Goal: Find specific page/section: Find specific page/section

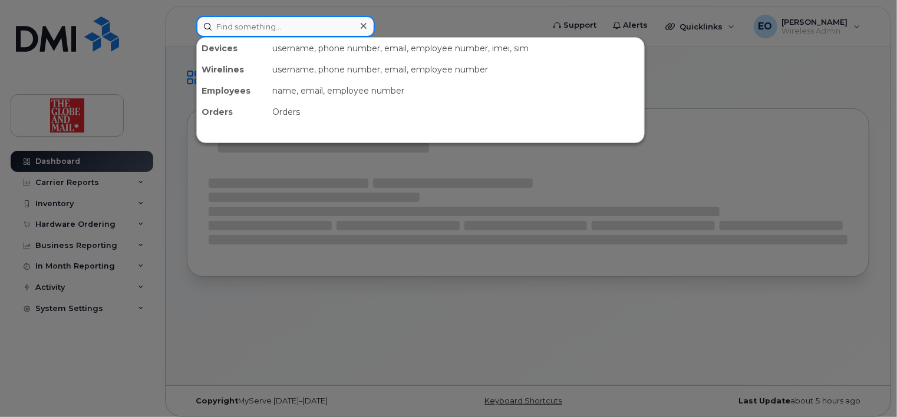
click at [243, 28] on input at bounding box center [285, 26] width 179 height 21
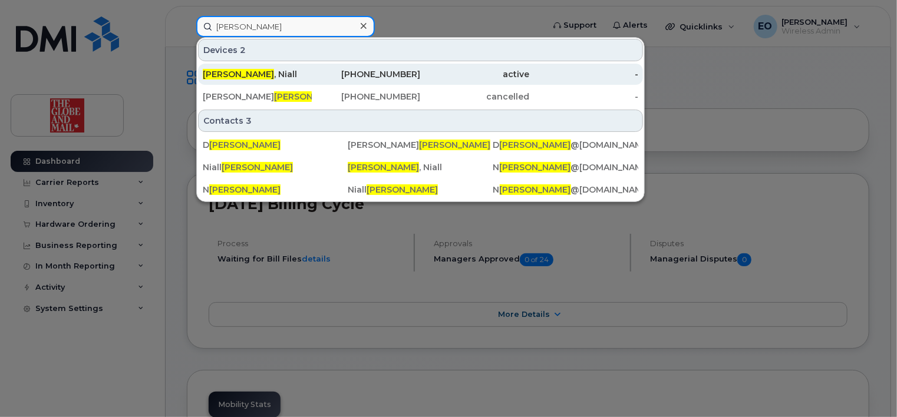
type input "[PERSON_NAME]"
click at [243, 74] on div "[PERSON_NAME]" at bounding box center [257, 74] width 109 height 12
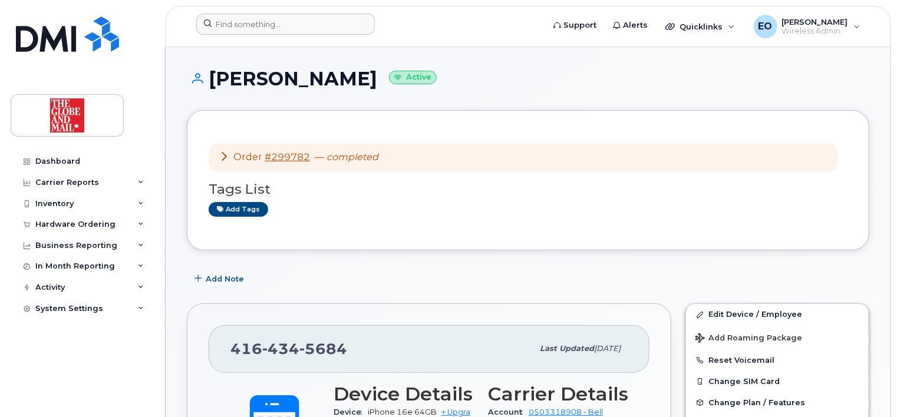
click at [480, 24] on form at bounding box center [366, 24] width 340 height 21
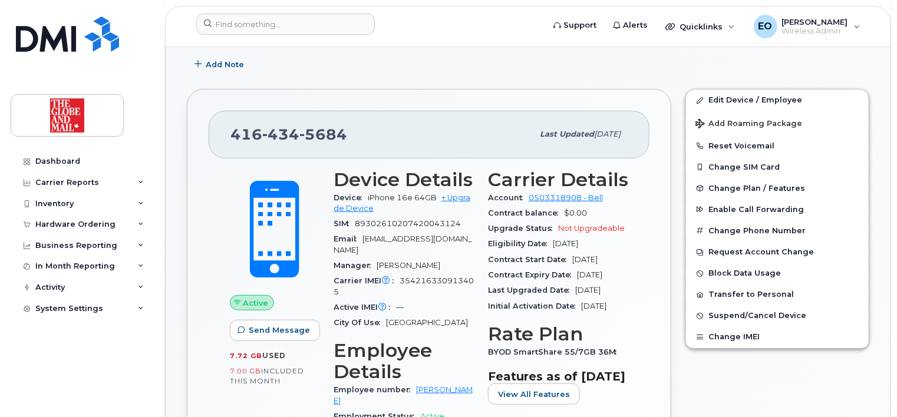
scroll to position [236, 0]
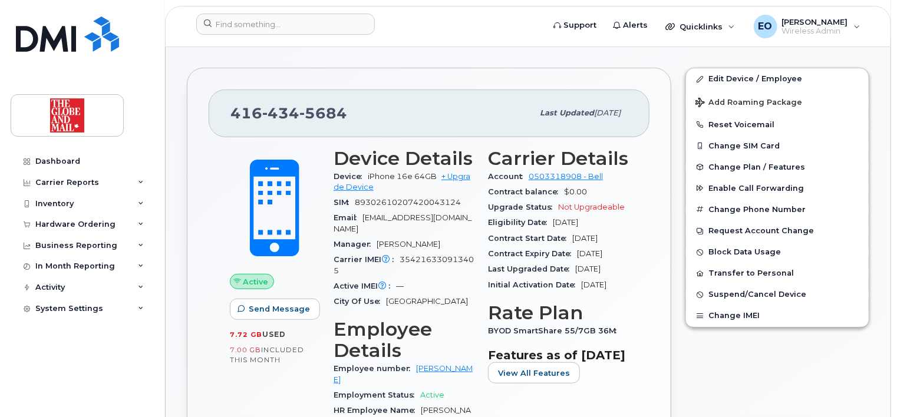
click at [663, 167] on div "[PHONE_NUMBER] Last updated [DATE] Active Send Message 7.72 GB  used 7.00 GB  i…" at bounding box center [429, 324] width 485 height 512
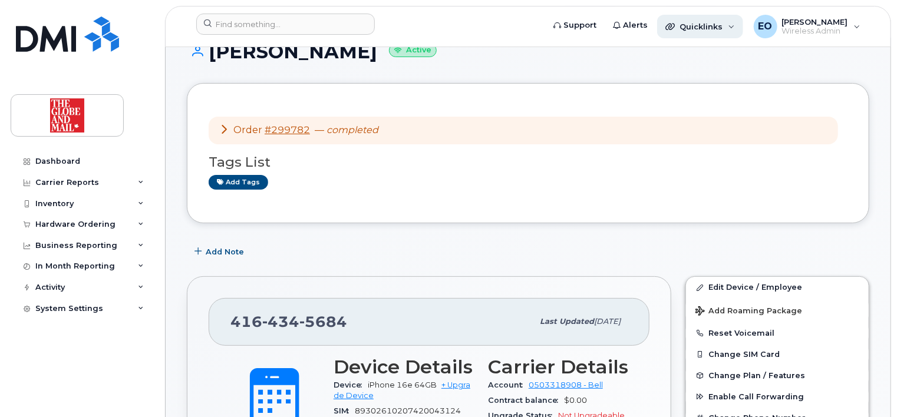
scroll to position [0, 0]
